Goal: Transaction & Acquisition: Purchase product/service

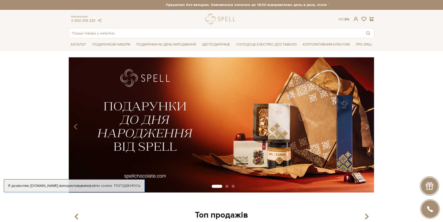
click at [346, 19] on link "En" at bounding box center [346, 19] width 5 height 4
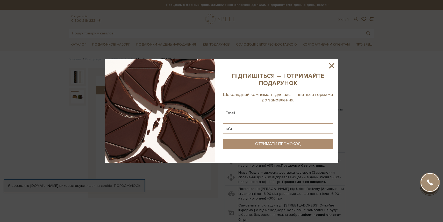
click at [80, 93] on div at bounding box center [221, 111] width 443 height 222
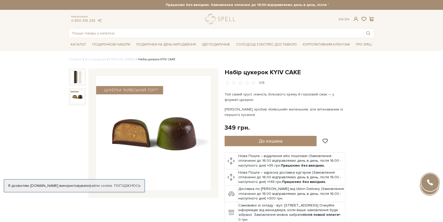
click at [80, 93] on img at bounding box center [77, 96] width 13 height 13
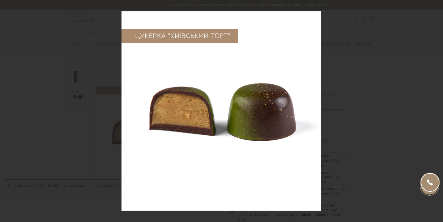
click at [80, 93] on div at bounding box center [221, 111] width 443 height 222
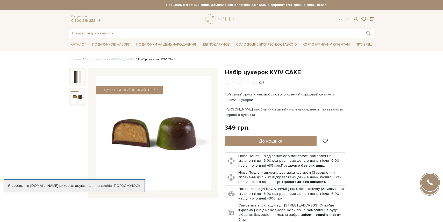
click at [80, 93] on img at bounding box center [77, 96] width 13 height 13
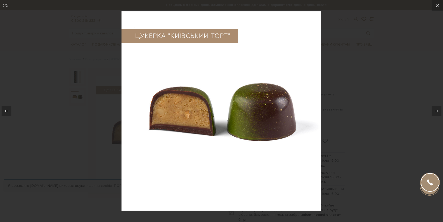
click at [82, 104] on div at bounding box center [221, 111] width 443 height 222
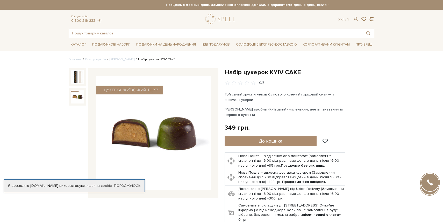
click at [82, 104] on div at bounding box center [78, 97] width 18 height 18
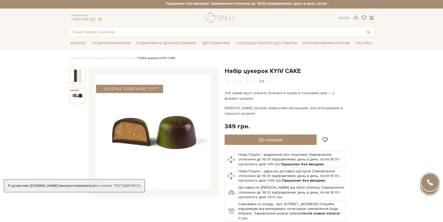
scroll to position [2, 0]
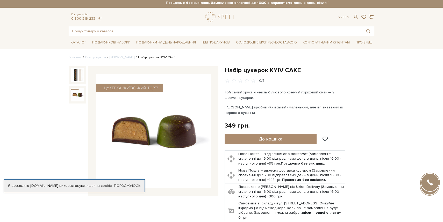
click at [82, 104] on div at bounding box center [78, 126] width 18 height 121
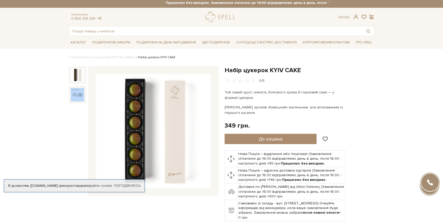
click at [76, 73] on img at bounding box center [77, 74] width 13 height 13
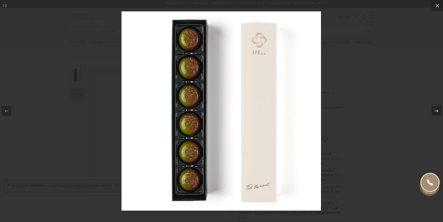
click at [80, 98] on div at bounding box center [221, 111] width 443 height 222
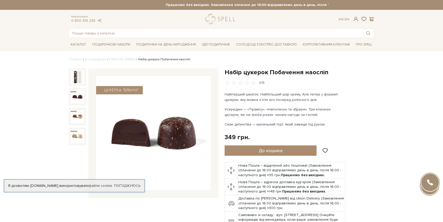
click at [71, 98] on img at bounding box center [77, 96] width 13 height 13
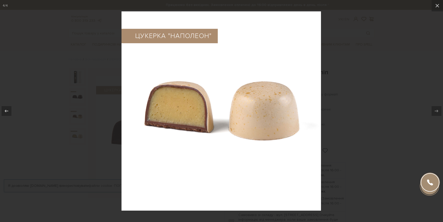
click at [333, 77] on div at bounding box center [221, 111] width 443 height 222
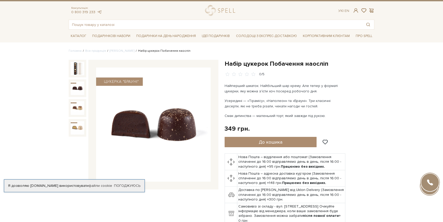
click at [333, 77] on div "Набір цукерок Побачення наосліп 0/5" at bounding box center [300, 142] width 150 height 165
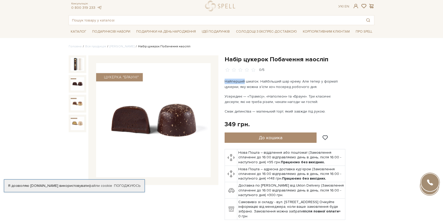
scroll to position [13, 0]
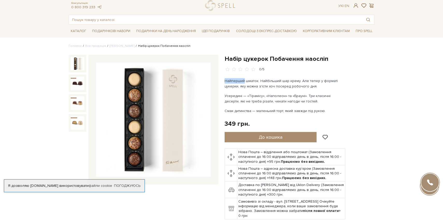
click at [74, 70] on div at bounding box center [78, 64] width 18 height 18
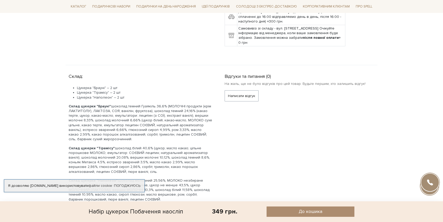
scroll to position [189, 0]
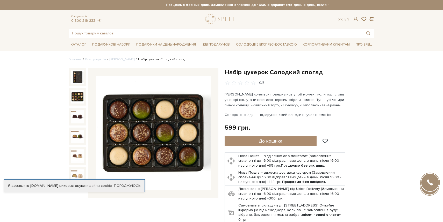
click at [77, 102] on img at bounding box center [77, 96] width 13 height 13
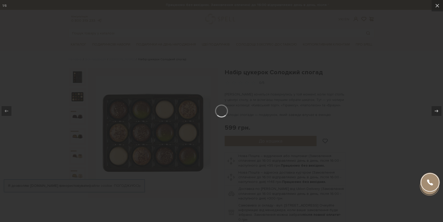
click at [77, 102] on div at bounding box center [221, 111] width 443 height 222
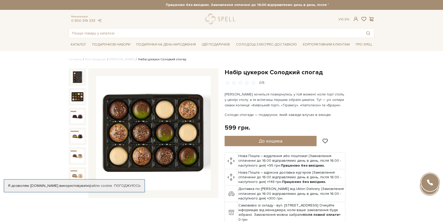
click at [77, 102] on img at bounding box center [77, 96] width 13 height 13
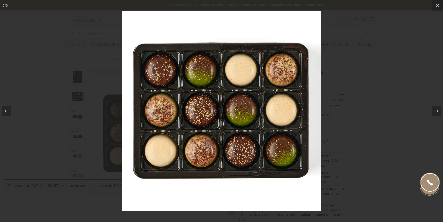
click at [333, 66] on div at bounding box center [221, 111] width 443 height 222
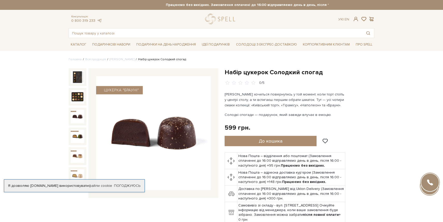
click at [69, 116] on div at bounding box center [78, 117] width 18 height 18
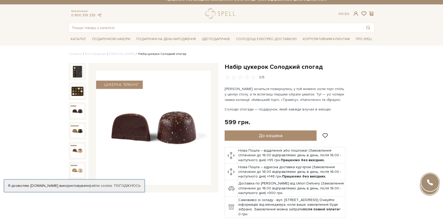
scroll to position [6, 0]
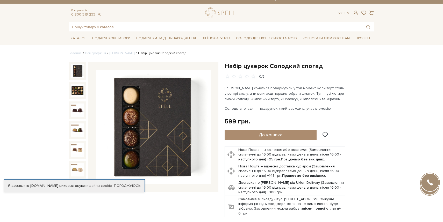
click at [75, 73] on img at bounding box center [77, 70] width 13 height 13
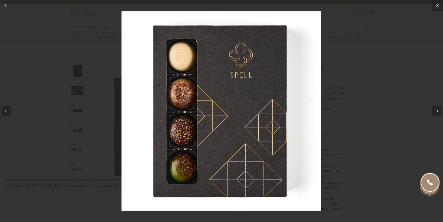
click at [75, 73] on div at bounding box center [221, 111] width 443 height 222
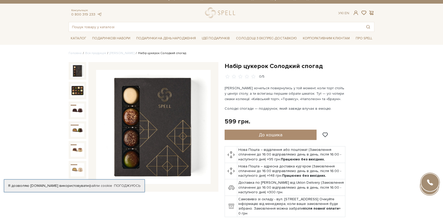
scroll to position [7, 0]
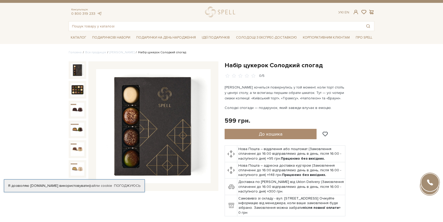
click at [75, 73] on img at bounding box center [77, 69] width 13 height 13
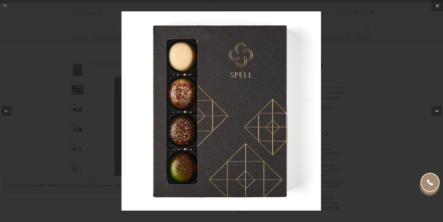
click at [59, 105] on div at bounding box center [221, 111] width 443 height 222
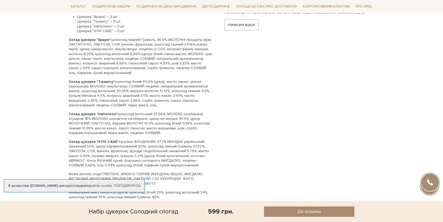
click at [88, 86] on p "Склад цукерки "Тірамісу": шоколад білий 40,6% (цукор; масло какао; цільне порош…" at bounding box center [140, 94] width 143 height 28
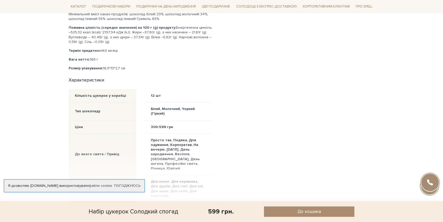
scroll to position [514, 0]
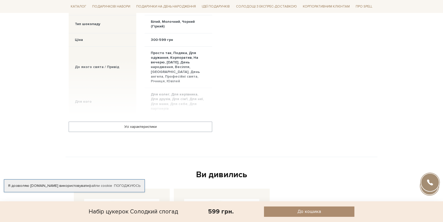
click at [101, 116] on div "Усі характеристики" at bounding box center [141, 130] width 150 height 29
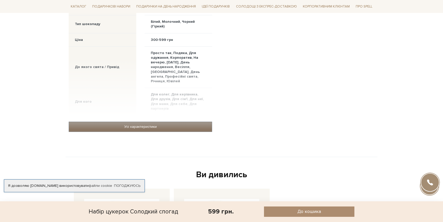
click at [103, 122] on link "Усі характеристики" at bounding box center [140, 127] width 143 height 10
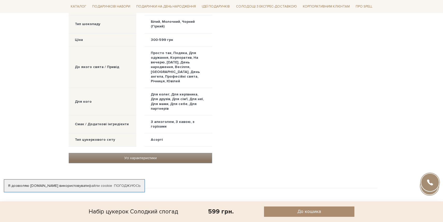
click at [103, 122] on div "Смак / Додаткові інгредієнти" at bounding box center [102, 124] width 54 height 5
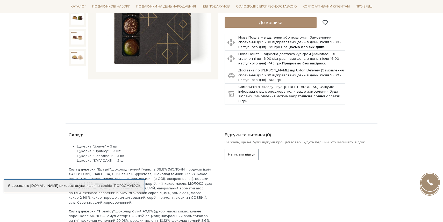
scroll to position [0, 0]
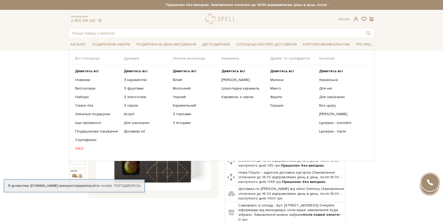
click at [82, 151] on ul "Дивитись всі Новинки Бестселери Набори Смаки літа Інші приємності" at bounding box center [99, 110] width 49 height 90
click at [85, 148] on link "SALE" at bounding box center [97, 148] width 45 height 5
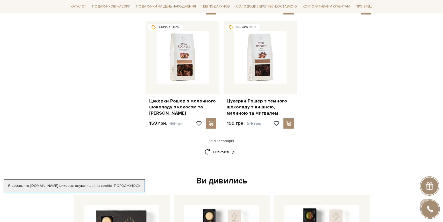
scroll to position [636, 0]
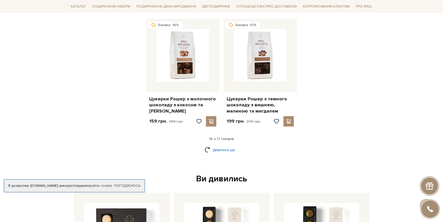
click at [219, 146] on link "Дивитися ще" at bounding box center [222, 150] width 34 height 9
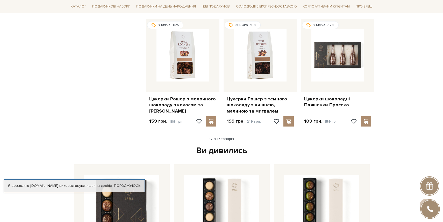
click at [92, 137] on div "17 з 17 товарів" at bounding box center [222, 139] width 310 height 5
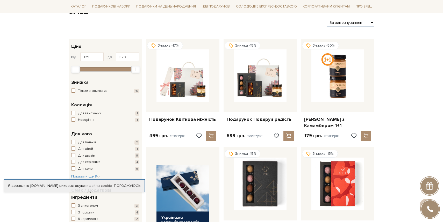
scroll to position [57, 0]
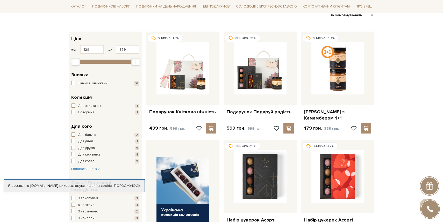
scroll to position [68, 0]
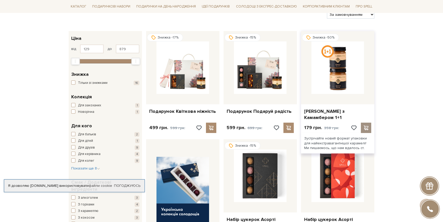
click at [363, 126] on span at bounding box center [366, 128] width 6 height 5
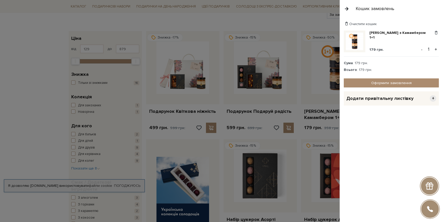
click at [434, 50] on button "+" at bounding box center [436, 50] width 6 height 8
click at [414, 60] on div "Карамель з Камамбером 1+1 179 грн. Видалити Додати в обрані - 2 + Сума : 358 гр…" at bounding box center [393, 53] width 99 height 44
click at [406, 63] on div "Сума : 358 грн." at bounding box center [391, 63] width 95 height 5
click at [398, 86] on link "Оформити замовлення" at bounding box center [391, 82] width 95 height 9
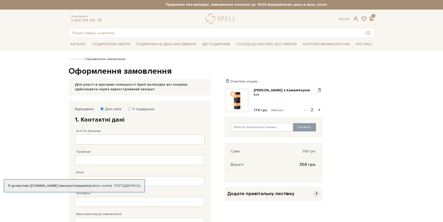
scroll to position [3, 0]
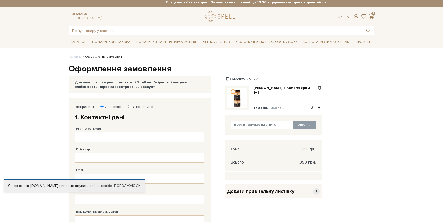
click at [387, 132] on body "Подарункові набори SALE Корпоративним клієнтам Доставка і оплата Консультація: …" at bounding box center [221, 192] width 443 height 390
click at [128, 134] on input "Ім'я По-батькові" at bounding box center [140, 137] width 130 height 10
type input "[PERSON_NAME]"
click at [103, 160] on input "Прізвище" at bounding box center [140, 158] width 130 height 10
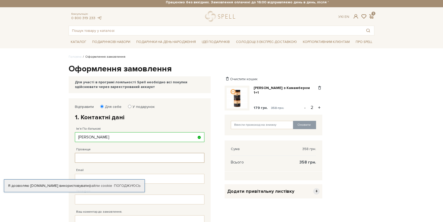
type input "[PERSON_NAME]"
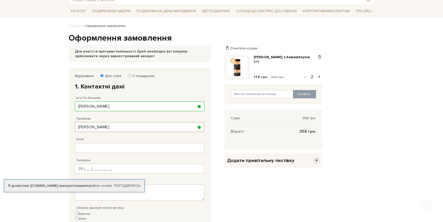
scroll to position [38, 0]
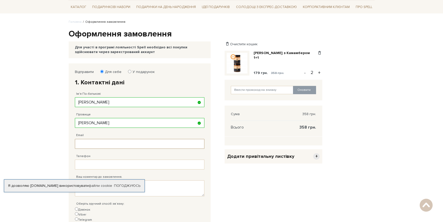
click at [110, 147] on input "Email" at bounding box center [140, 144] width 130 height 10
type input "[EMAIL_ADDRESS][DOMAIN_NAME]"
click at [99, 161] on input "Телефон" at bounding box center [140, 165] width 130 height 10
type input "[PHONE_NUMBER]"
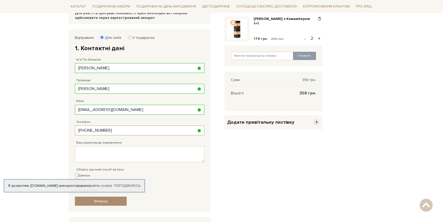
scroll to position [82, 0]
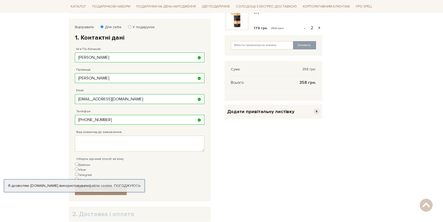
click at [92, 173] on label "Telegram" at bounding box center [83, 175] width 17 height 5
click at [78, 173] on input "Telegram" at bounding box center [76, 174] width 3 height 3
radio input "true"
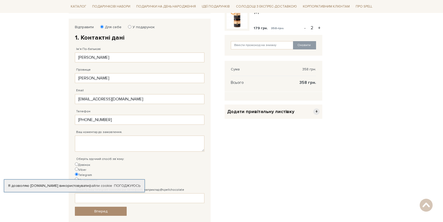
click at [139, 162] on div "Оберіть зручний спосіб зв`язку: Дзвінок Viber Telegram Не дзвонити" at bounding box center [140, 167] width 130 height 31
click at [97, 178] on label "Не дзвонити" at bounding box center [86, 180] width 23 height 5
click at [78, 178] on input "Не дзвонити" at bounding box center [76, 179] width 3 height 3
radio input "true"
click at [129, 147] on div "Відправити Для себе У подарунок 1. Контактні дані Ім'я По-батькові [PERSON_NAME…" at bounding box center [140, 121] width 142 height 204
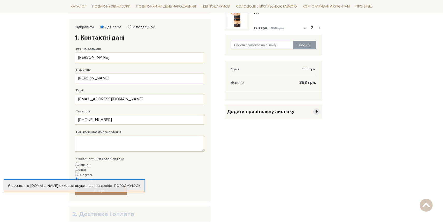
click at [129, 147] on textarea "Ваш коментар до замовлення." at bounding box center [140, 144] width 130 height 16
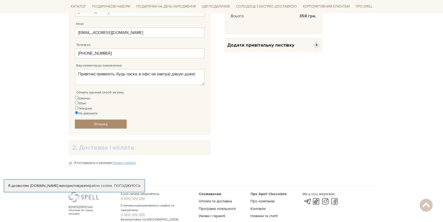
scroll to position [150, 0]
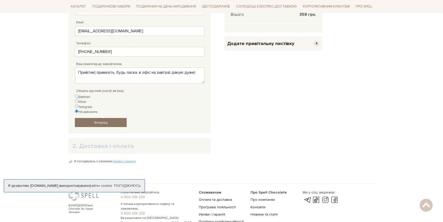
type textarea "Привітик) привезіть, будь ласка. в офіс на завтра) дякую дуже)"
click at [111, 118] on link "Вперед" at bounding box center [101, 122] width 52 height 9
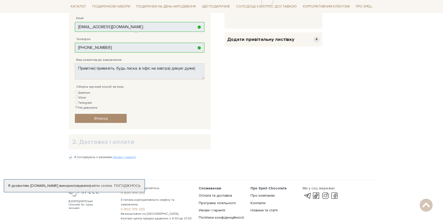
scroll to position [101, 0]
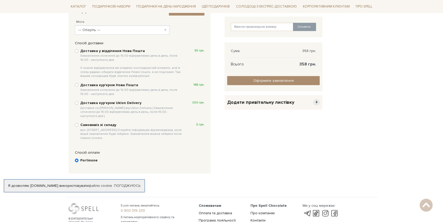
click at [281, 107] on div "Додати привітальну листівку +" at bounding box center [274, 102] width 98 height 14
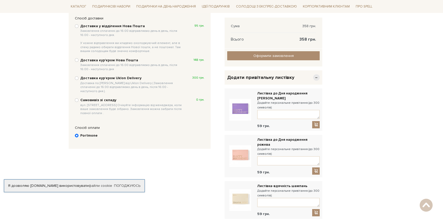
scroll to position [125, 0]
click at [301, 56] on link "Оформити замовлення" at bounding box center [273, 56] width 92 height 9
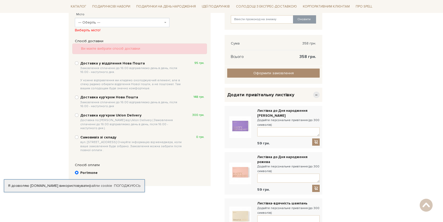
scroll to position [101, 0]
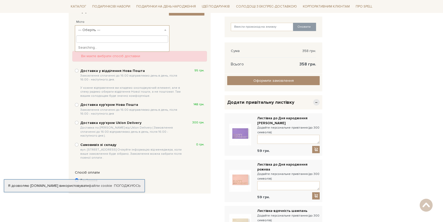
click at [127, 25] on span "--- Оберіть ---" at bounding box center [122, 29] width 95 height 9
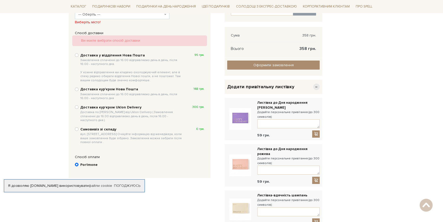
scroll to position [152, 0]
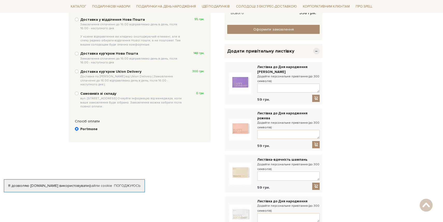
click at [90, 91] on b "Самовивіз зі складу вул. Велика Кільцева, 4-А. Очікуйте інформацію від менеджер…" at bounding box center [131, 99] width 103 height 17
click at [78, 92] on input "Самовивіз зі складу вул. Велика Кільцева, 4-А. Очікуйте інформацію від менеджер…" at bounding box center [77, 94] width 4 height 4
radio input "true"
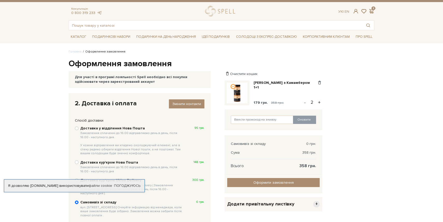
scroll to position [36, 0]
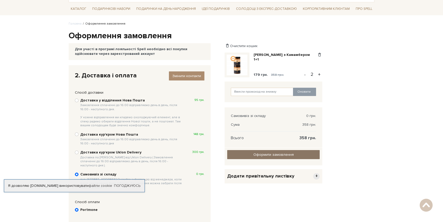
click at [274, 157] on input "Оформити замовлення" at bounding box center [273, 154] width 92 height 9
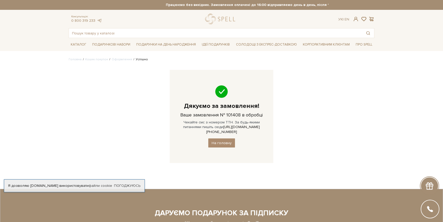
click at [323, 131] on div "Головна Кошик покупок Оформлення Успішно Дякуємо за замовлення! Ваше замовлення…" at bounding box center [222, 113] width 312 height 113
click at [253, 44] on link "Солодощі з експрес-доставкою" at bounding box center [266, 44] width 65 height 9
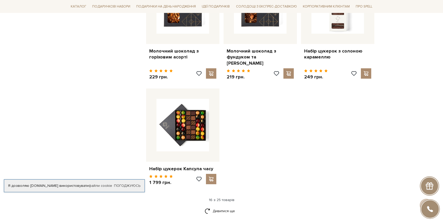
scroll to position [578, 0]
click at [219, 207] on link "Дивитися ще" at bounding box center [222, 211] width 34 height 9
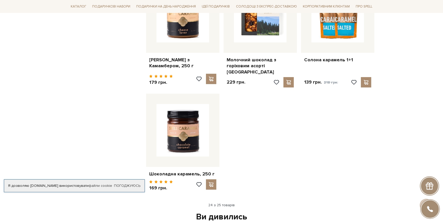
scroll to position [916, 0]
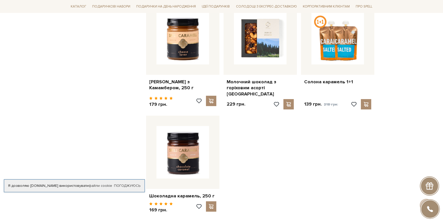
scroll to position [880, 0]
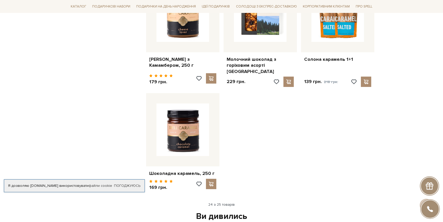
scroll to position [912, 0]
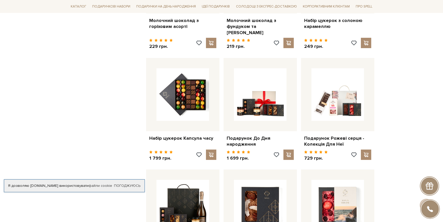
scroll to position [605, 0]
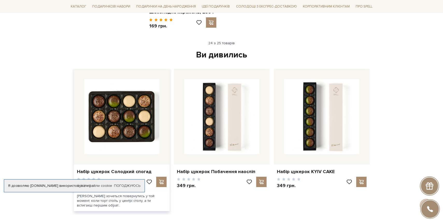
scroll to position [1078, 0]
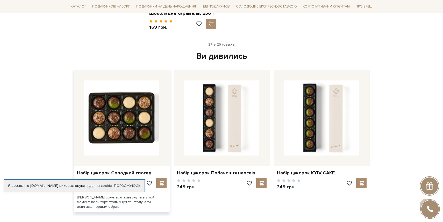
click at [145, 100] on img at bounding box center [121, 118] width 75 height 75
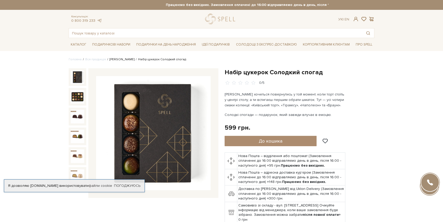
click at [116, 60] on link "[PERSON_NAME]" at bounding box center [122, 60] width 25 height 4
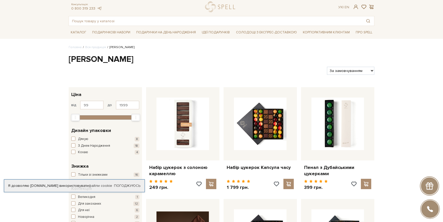
scroll to position [12, 0]
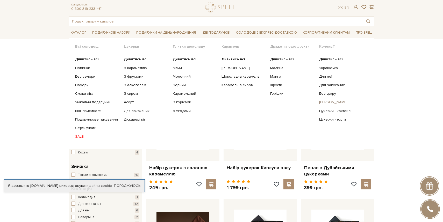
click at [329, 103] on link "Сирні цукерки" at bounding box center [341, 102] width 45 height 5
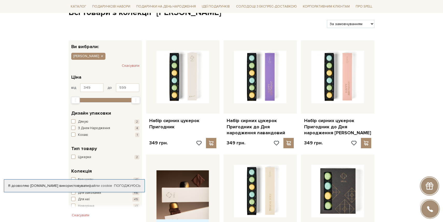
scroll to position [60, 0]
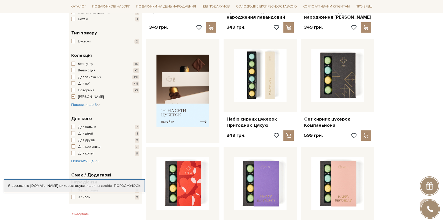
scroll to position [183, 0]
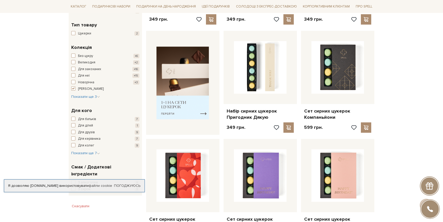
click at [404, 100] on div "Головна Вся продукція Всі товари з колекції "Сирні цукерк.. Всі товари з колекц…" at bounding box center [221, 198] width 443 height 648
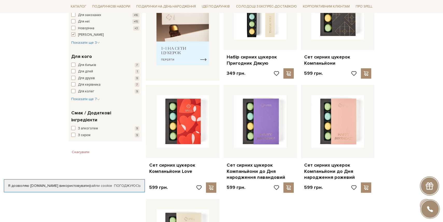
click at [404, 100] on div "Головна Вся продукція Всі товари з колекції "Сирні цукерк.. Всі товари з колекц…" at bounding box center [221, 144] width 443 height 648
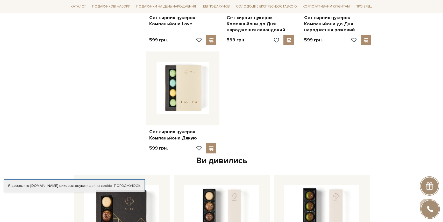
scroll to position [385, 0]
